Goal: Task Accomplishment & Management: Use online tool/utility

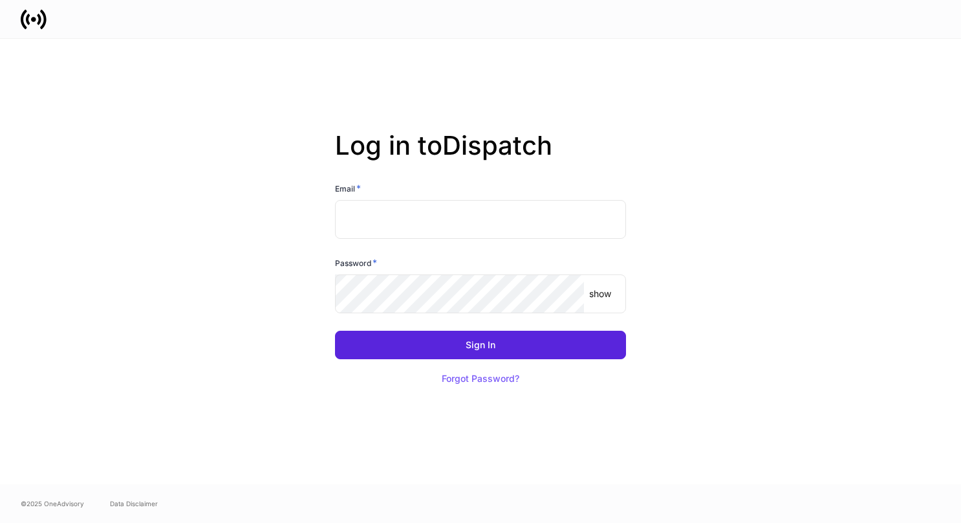
click at [433, 224] on input "text" at bounding box center [480, 219] width 291 height 39
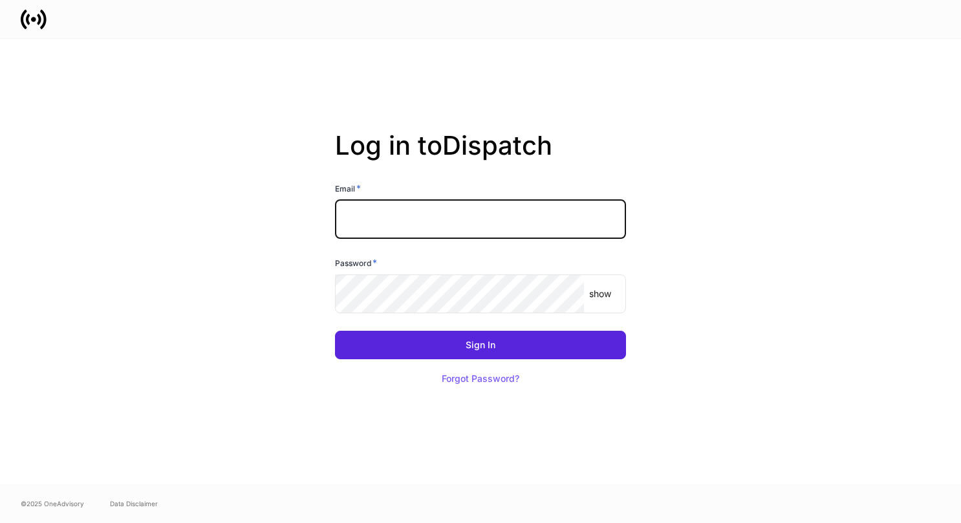
type input "**********"
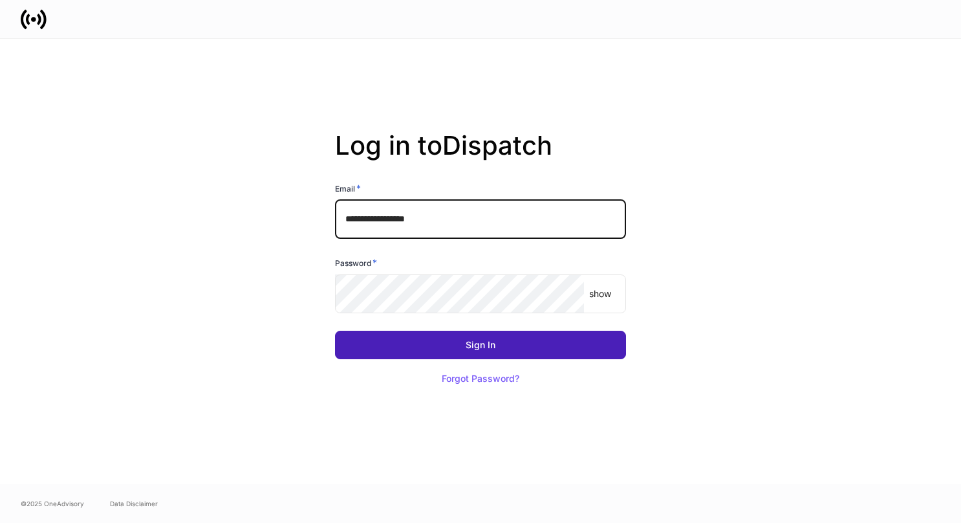
click at [472, 344] on div "Sign In" at bounding box center [481, 344] width 30 height 9
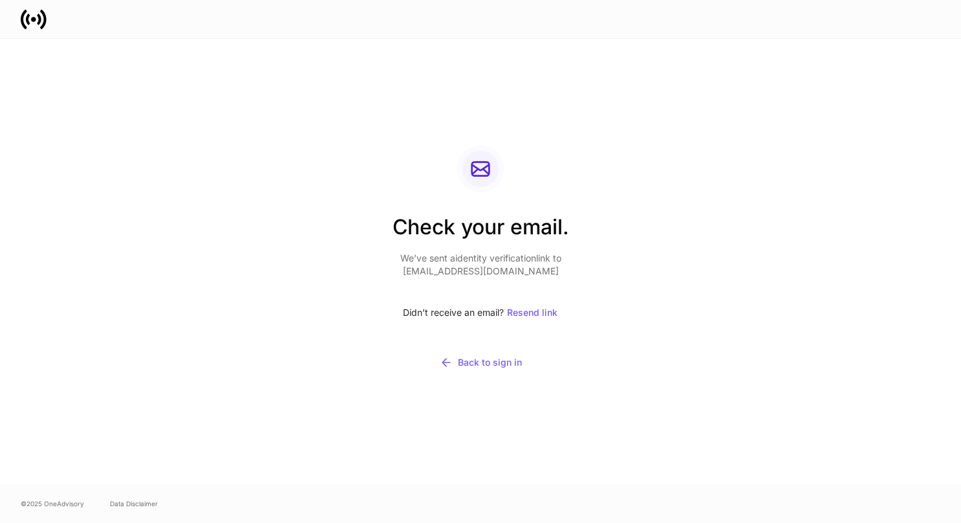
click at [611, 0] on div at bounding box center [480, 19] width 961 height 38
